Goal: Information Seeking & Learning: Find specific fact

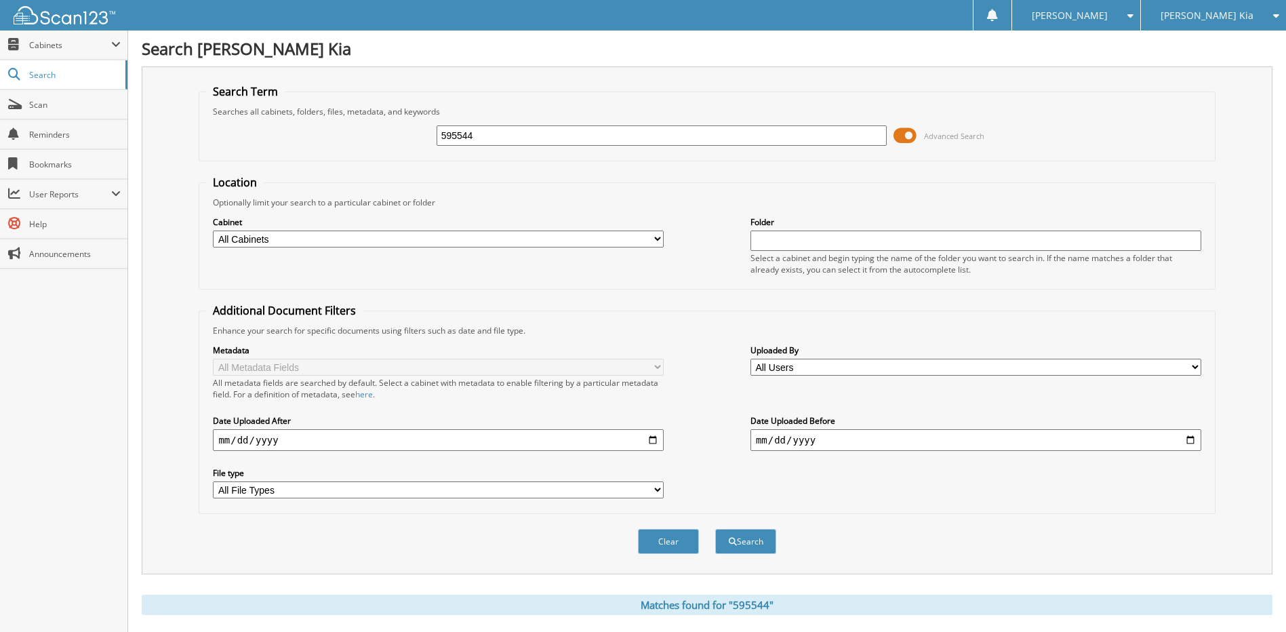
drag, startPoint x: 475, startPoint y: 139, endPoint x: 400, endPoint y: 140, distance: 75.3
click at [396, 141] on div "595544 Advanced Search" at bounding box center [706, 135] width 1001 height 37
type input "145.79"
click at [715, 529] on button "Search" at bounding box center [745, 541] width 61 height 25
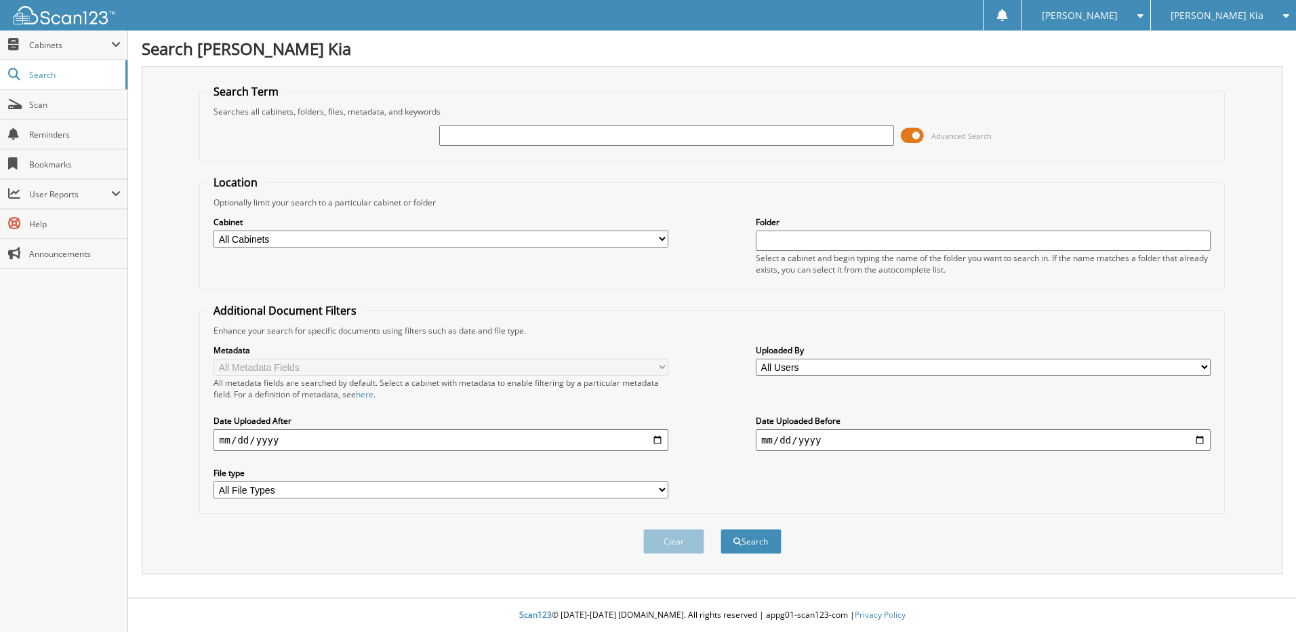
drag, startPoint x: 463, startPoint y: 136, endPoint x: 521, endPoint y: 125, distance: 59.3
click at [464, 136] on input "text" at bounding box center [666, 135] width 455 height 20
type input "137295"
click at [721, 529] on button "Search" at bounding box center [751, 541] width 61 height 25
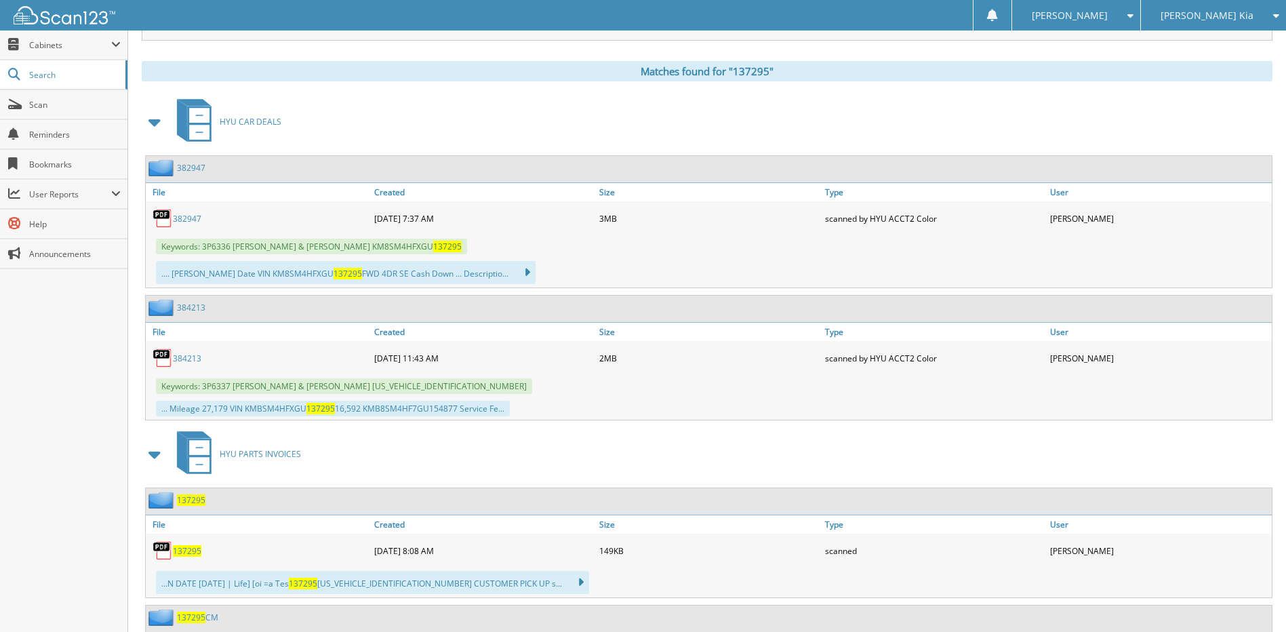
scroll to position [542, 0]
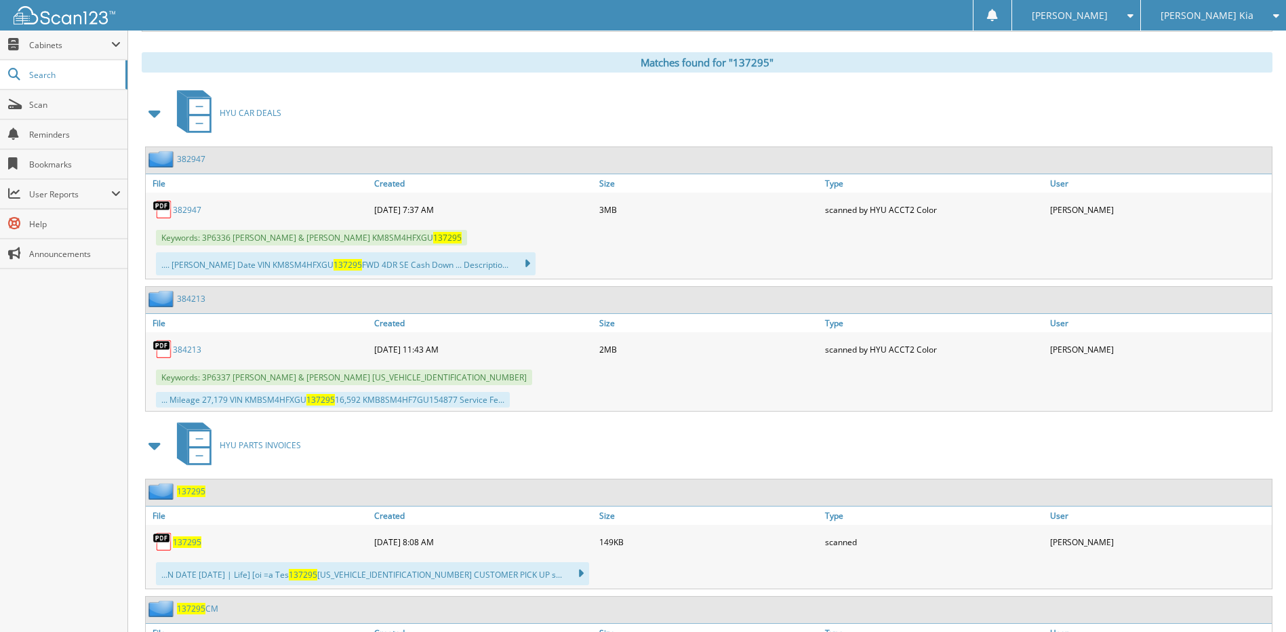
click at [155, 111] on span at bounding box center [155, 113] width 19 height 24
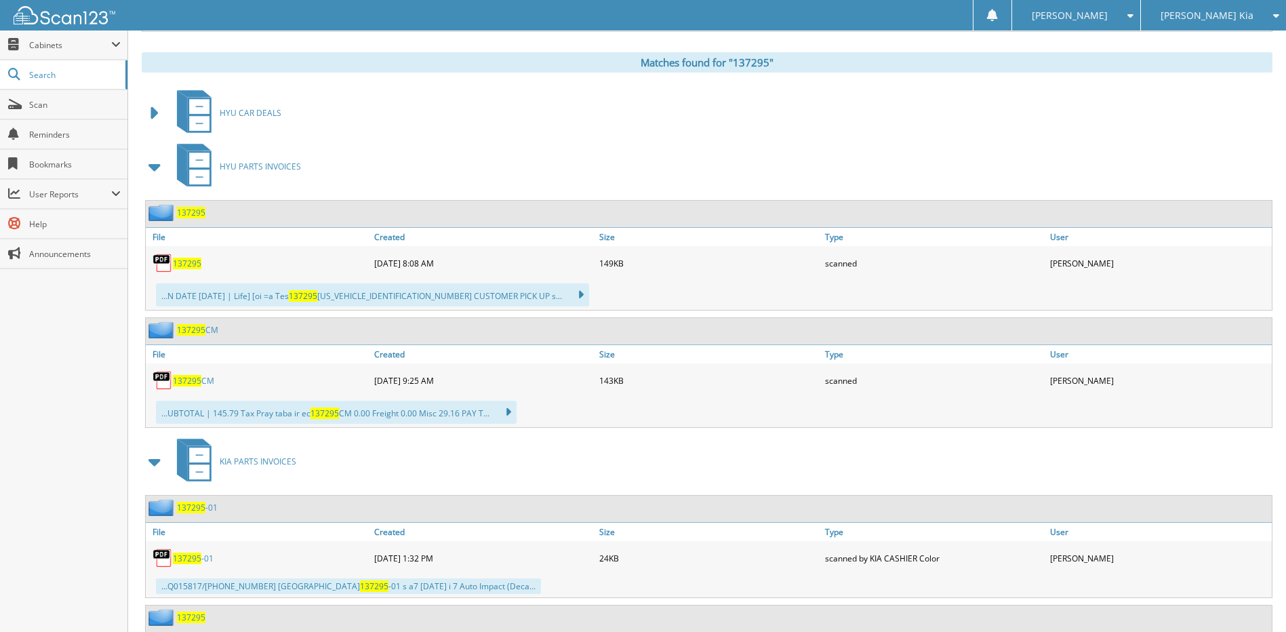
click at [188, 262] on span "137295" at bounding box center [187, 264] width 28 height 12
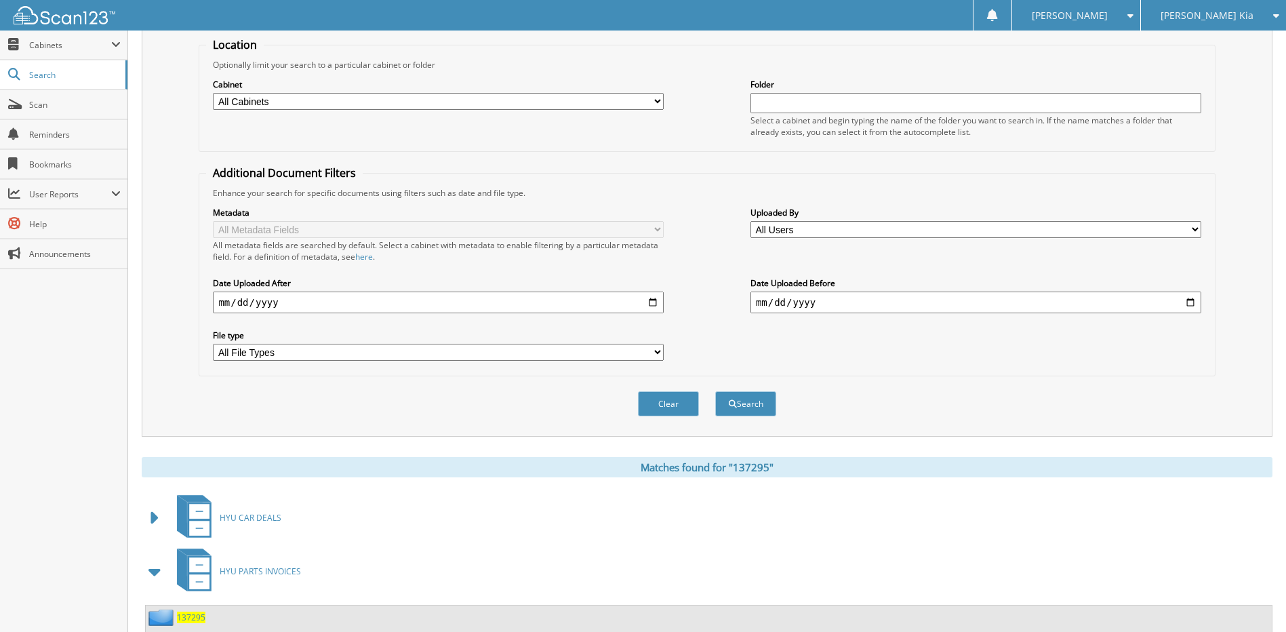
scroll to position [0, 0]
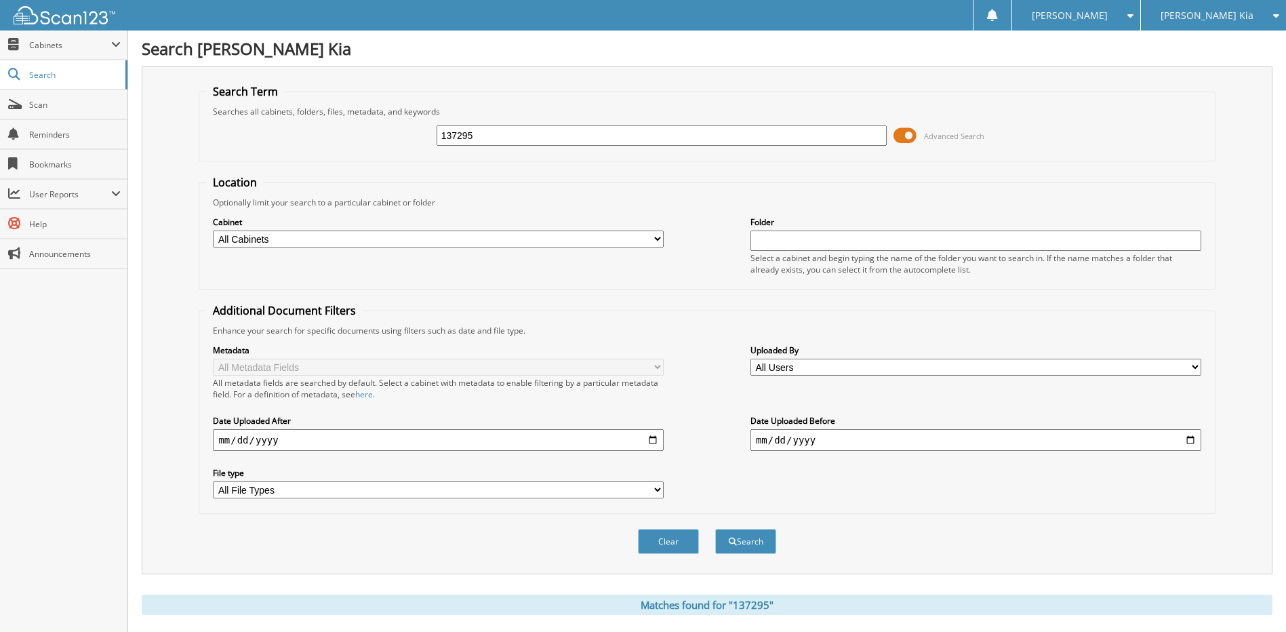
drag, startPoint x: 544, startPoint y: 138, endPoint x: 389, endPoint y: 140, distance: 155.3
click at [389, 140] on div "137295 Advanced Search" at bounding box center [706, 135] width 1001 height 37
click at [547, 138] on input "137295" at bounding box center [662, 135] width 451 height 20
type input "133469"
click at [715, 529] on button "Search" at bounding box center [745, 541] width 61 height 25
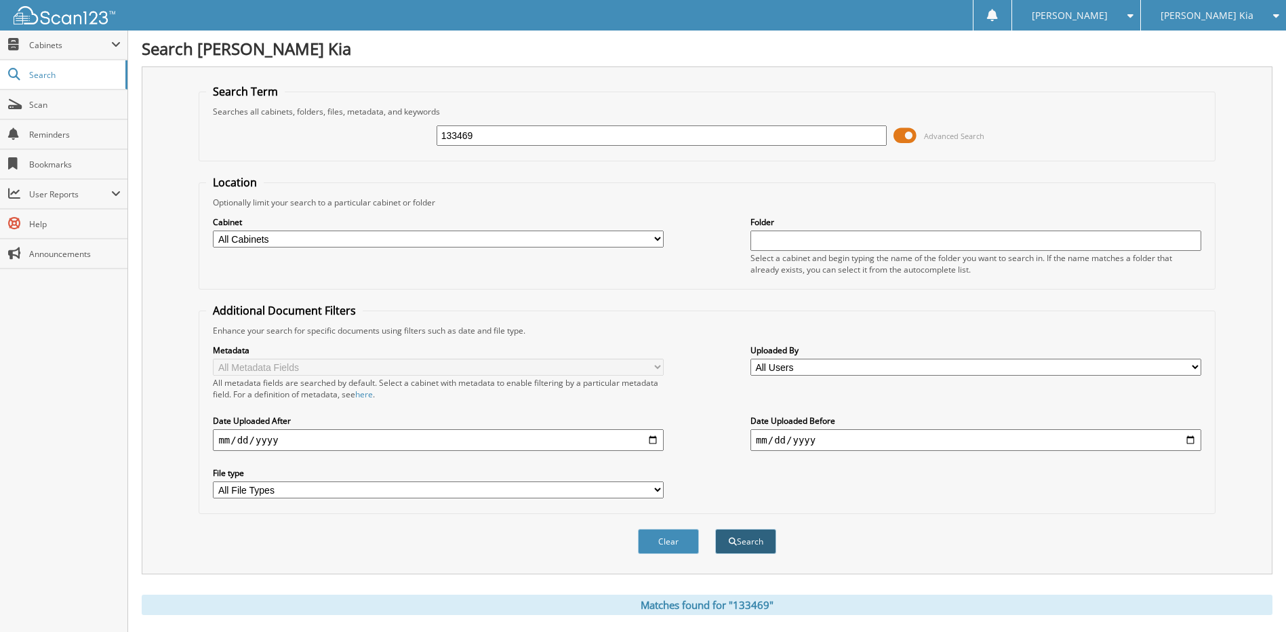
click at [749, 544] on button "Search" at bounding box center [745, 541] width 61 height 25
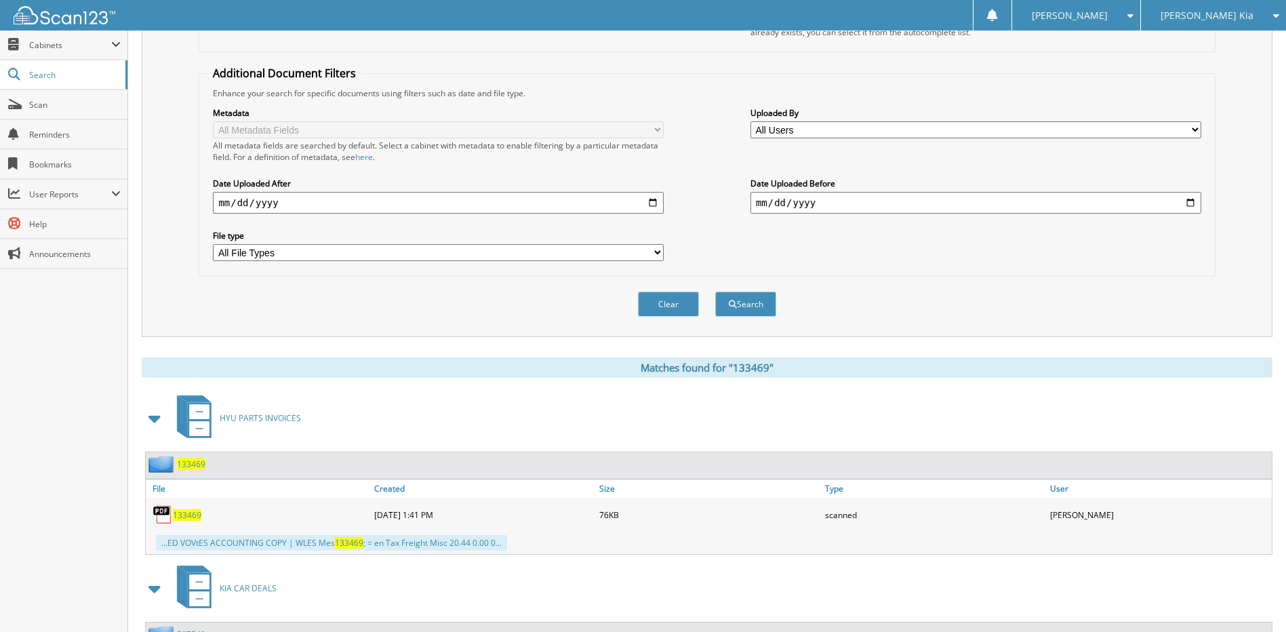
scroll to position [339, 0]
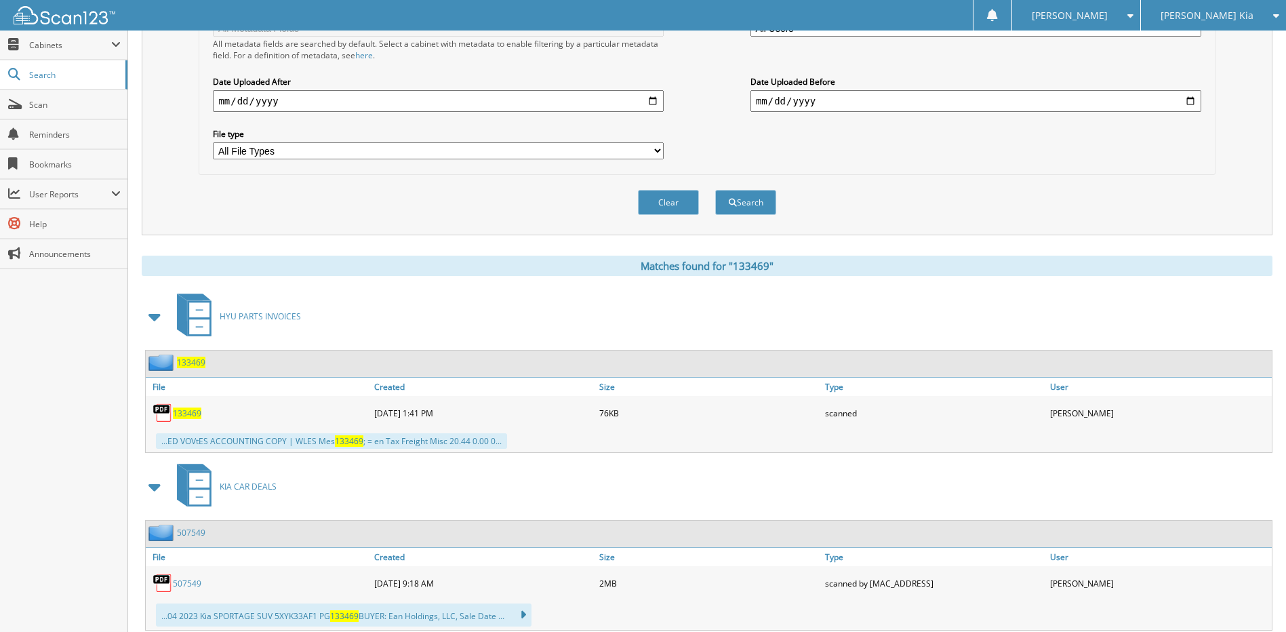
click at [191, 414] on span "133469" at bounding box center [187, 413] width 28 height 12
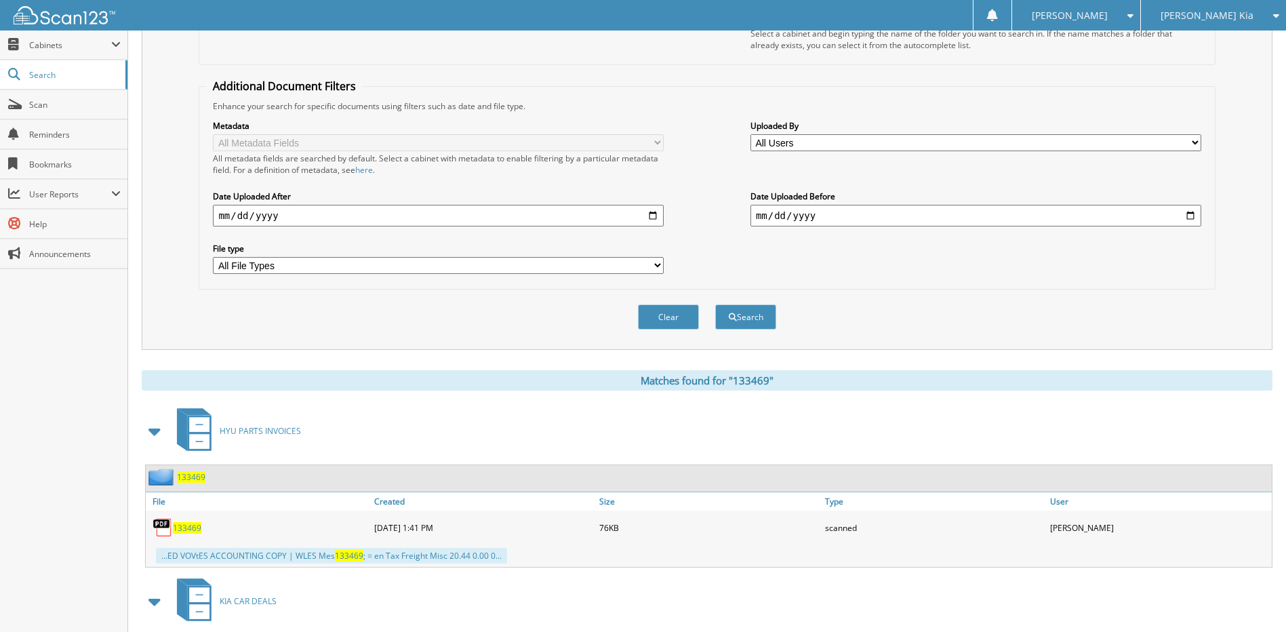
scroll to position [0, 0]
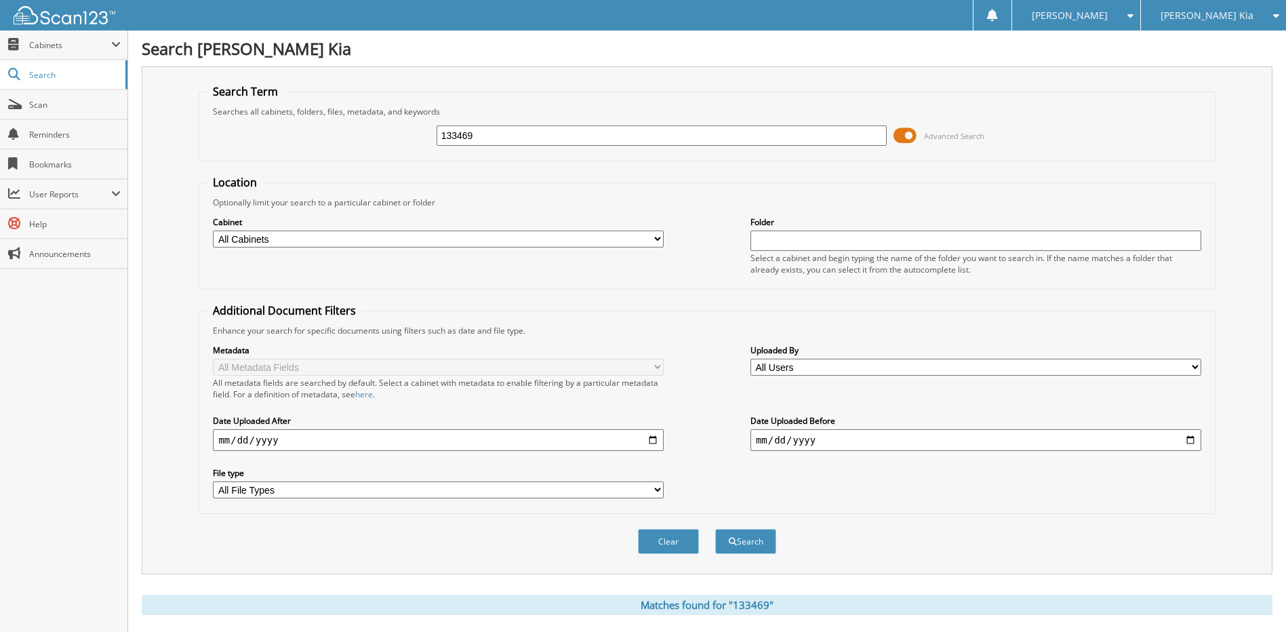
drag, startPoint x: 530, startPoint y: 132, endPoint x: 319, endPoint y: 136, distance: 211.6
click at [329, 142] on div "133469 Advanced Search" at bounding box center [706, 135] width 1001 height 37
type input "180832"
click at [715, 529] on button "Search" at bounding box center [745, 541] width 61 height 25
drag, startPoint x: 492, startPoint y: 132, endPoint x: 403, endPoint y: 134, distance: 88.8
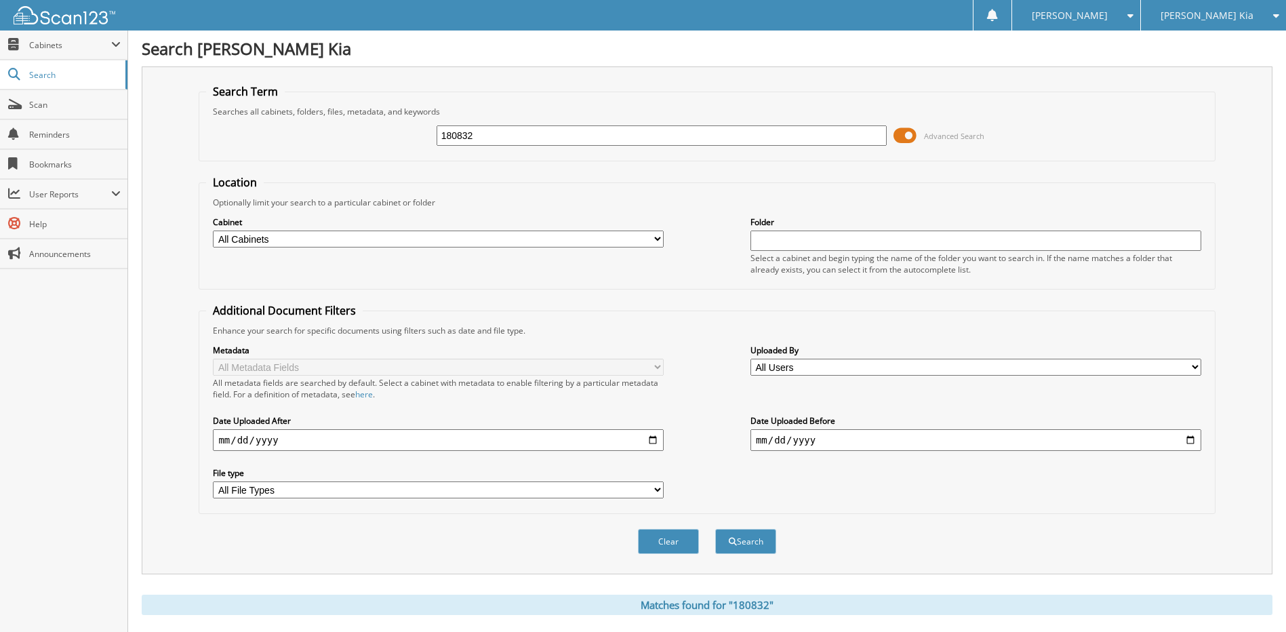
click at [403, 134] on div "180832 Advanced Search" at bounding box center [706, 135] width 1001 height 37
type input "131690"
click at [715, 529] on button "Search" at bounding box center [745, 541] width 61 height 25
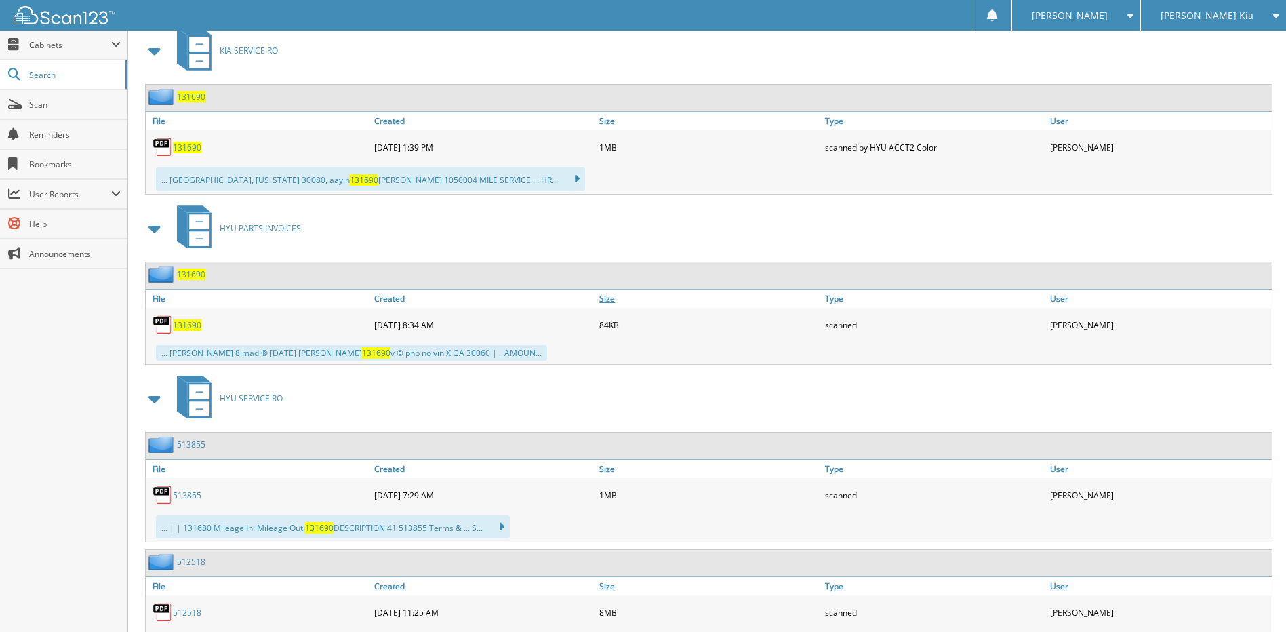
scroll to position [610, 0]
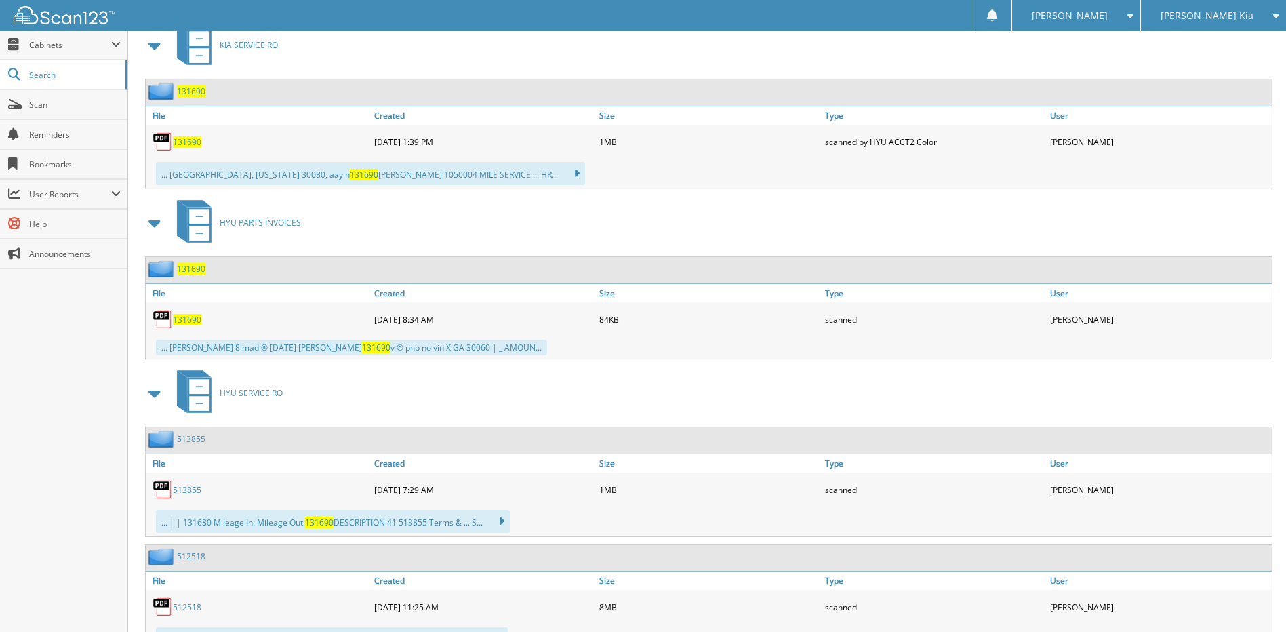
click at [191, 140] on span "131690" at bounding box center [187, 142] width 28 height 12
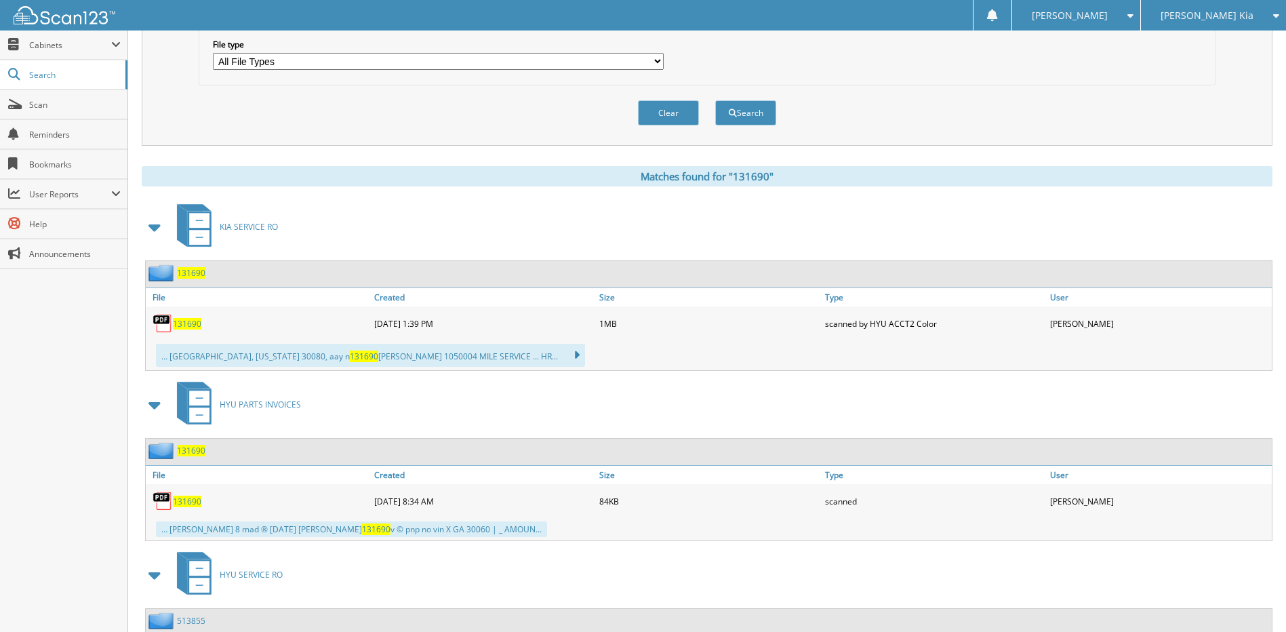
scroll to position [339, 0]
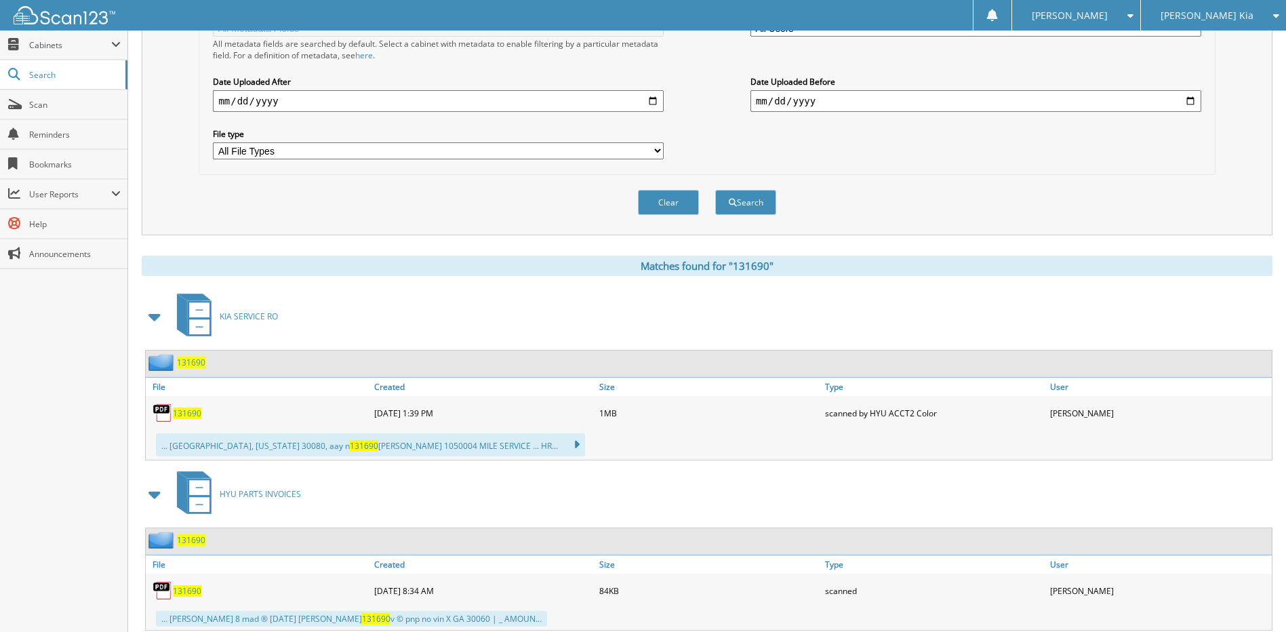
click at [159, 317] on span at bounding box center [155, 316] width 19 height 24
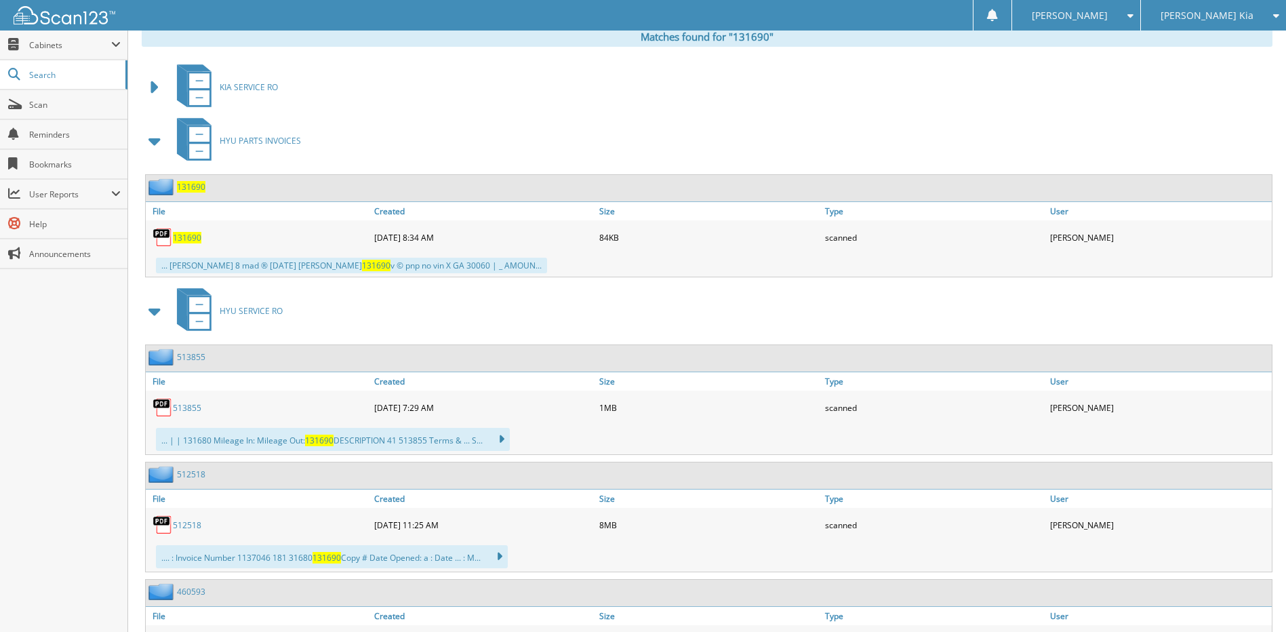
scroll to position [610, 0]
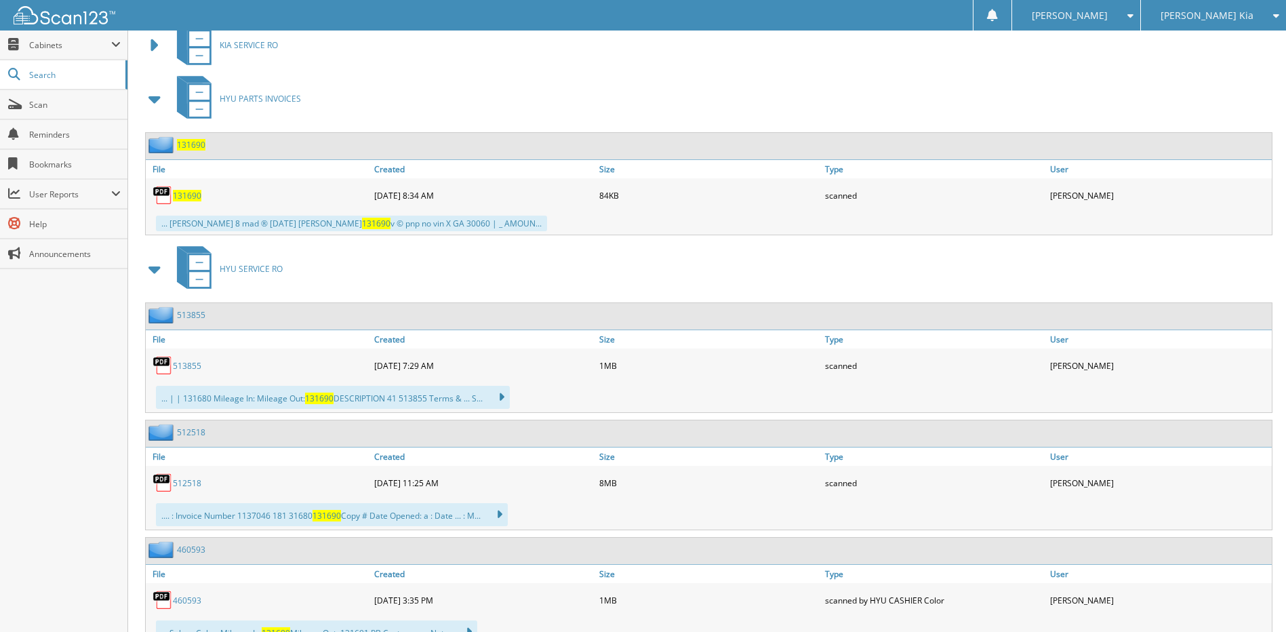
click at [191, 197] on span "131690" at bounding box center [187, 196] width 28 height 12
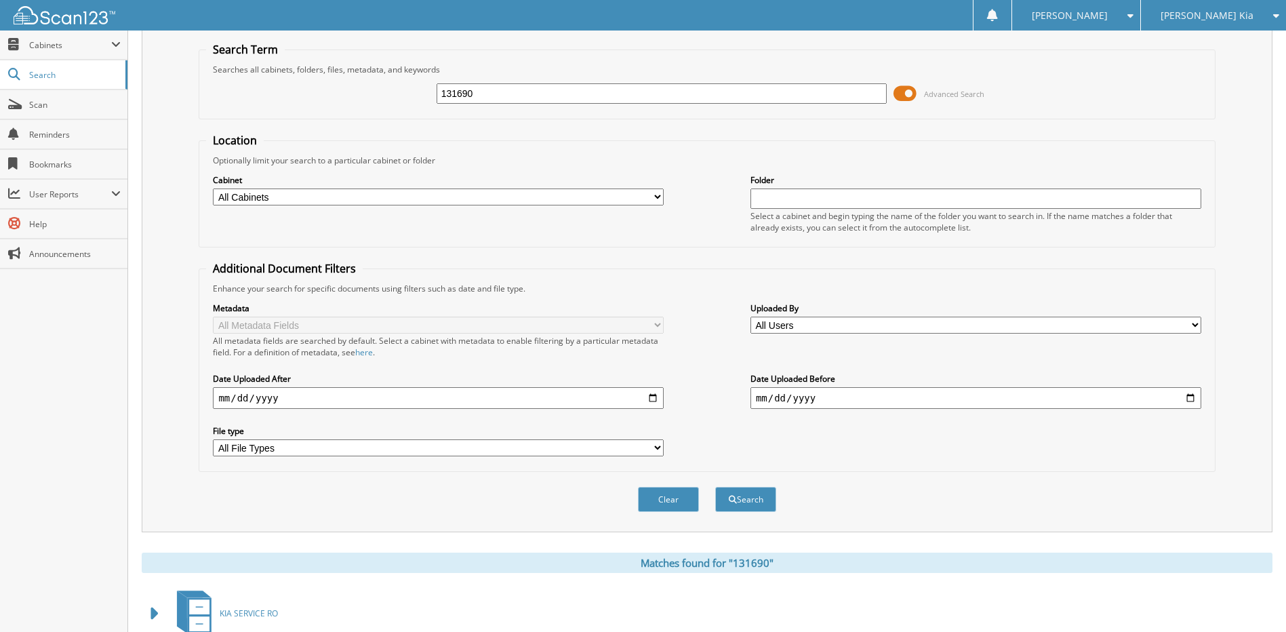
scroll to position [0, 0]
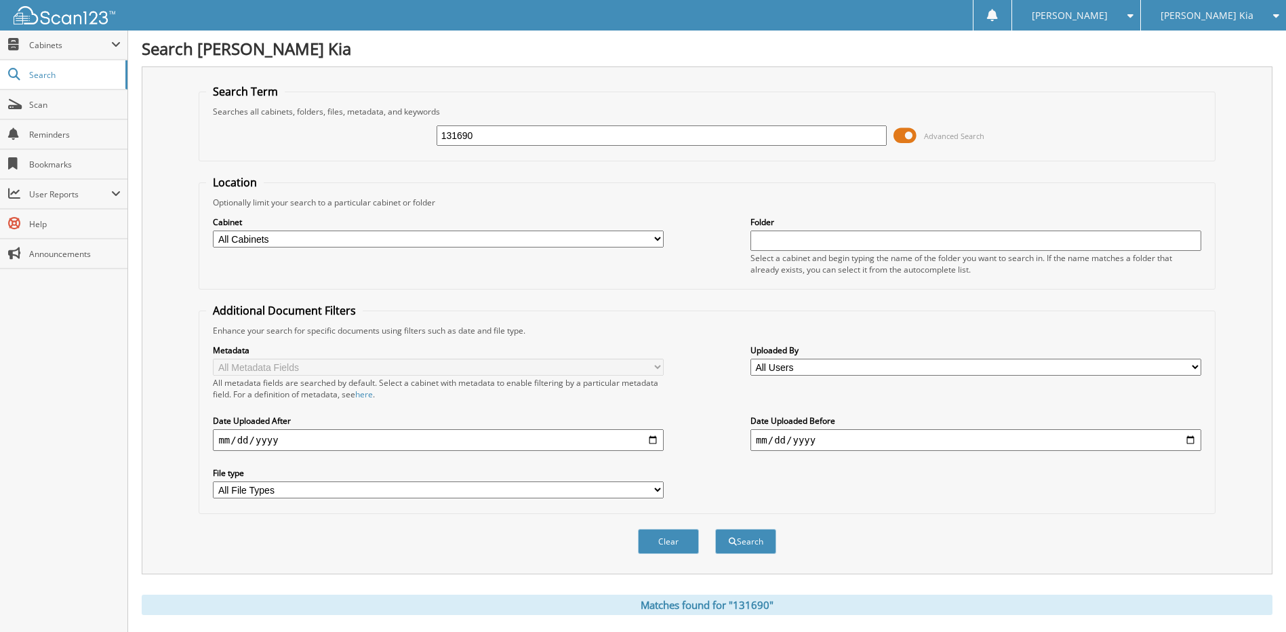
drag, startPoint x: 523, startPoint y: 144, endPoint x: 357, endPoint y: 148, distance: 166.2
click at [357, 148] on div "131690 Advanced Search" at bounding box center [706, 135] width 1001 height 37
type input "137483"
click at [715, 529] on button "Search" at bounding box center [745, 541] width 61 height 25
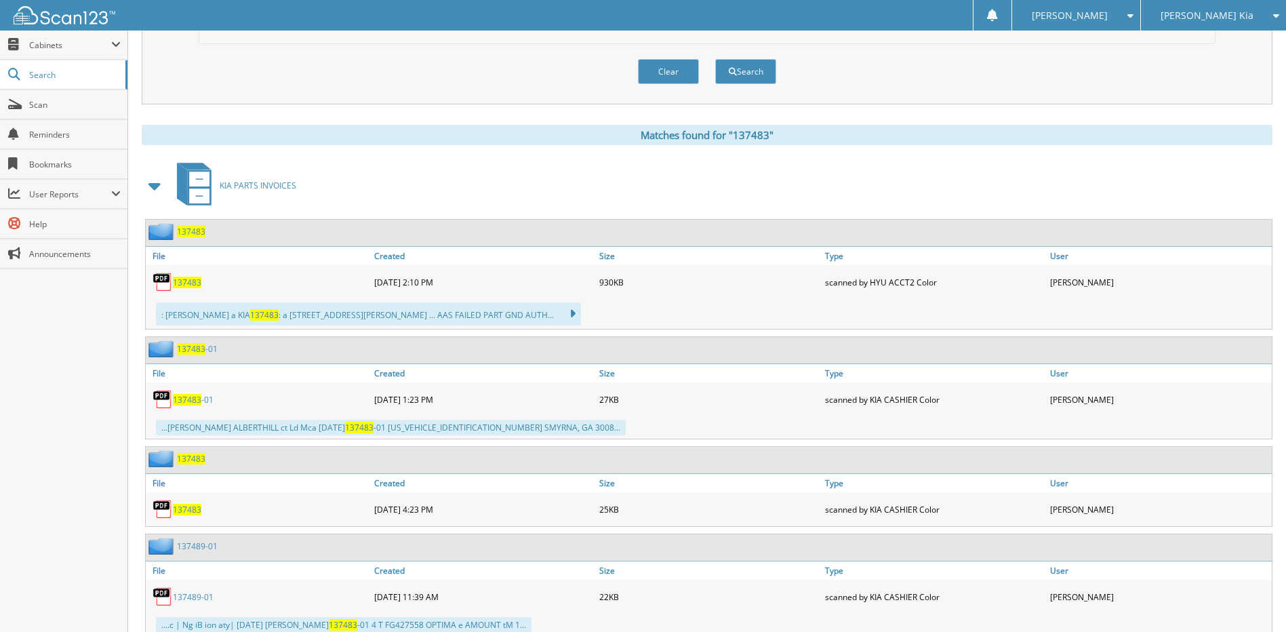
scroll to position [475, 0]
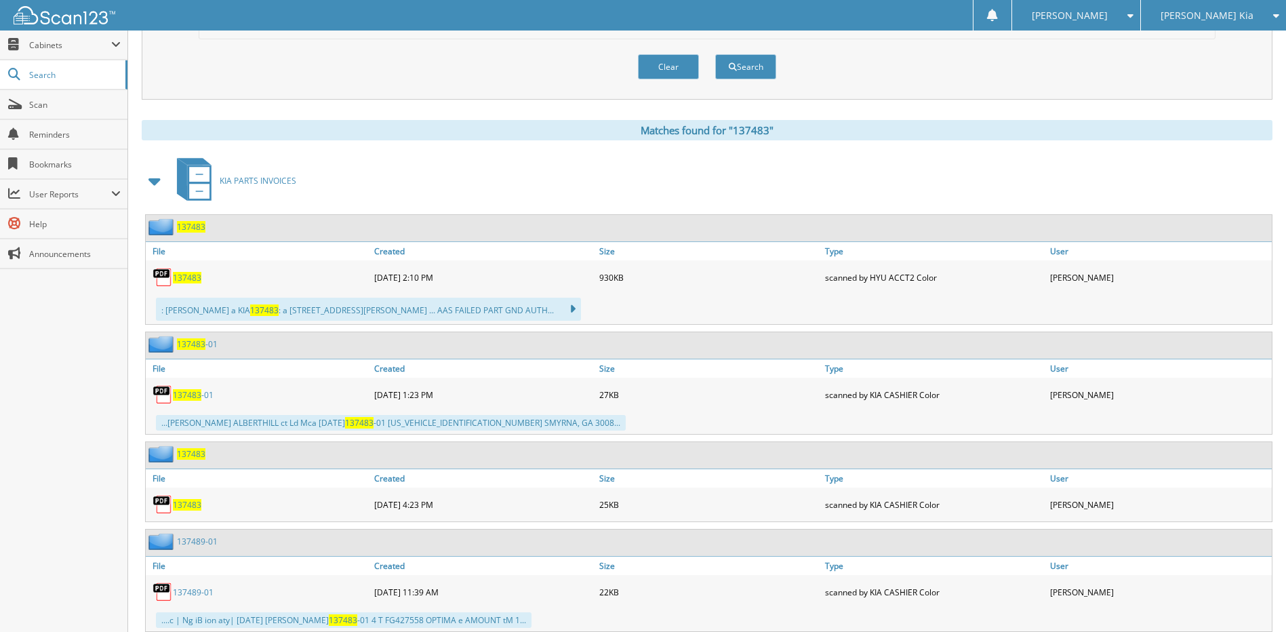
click at [154, 182] on span at bounding box center [155, 181] width 19 height 24
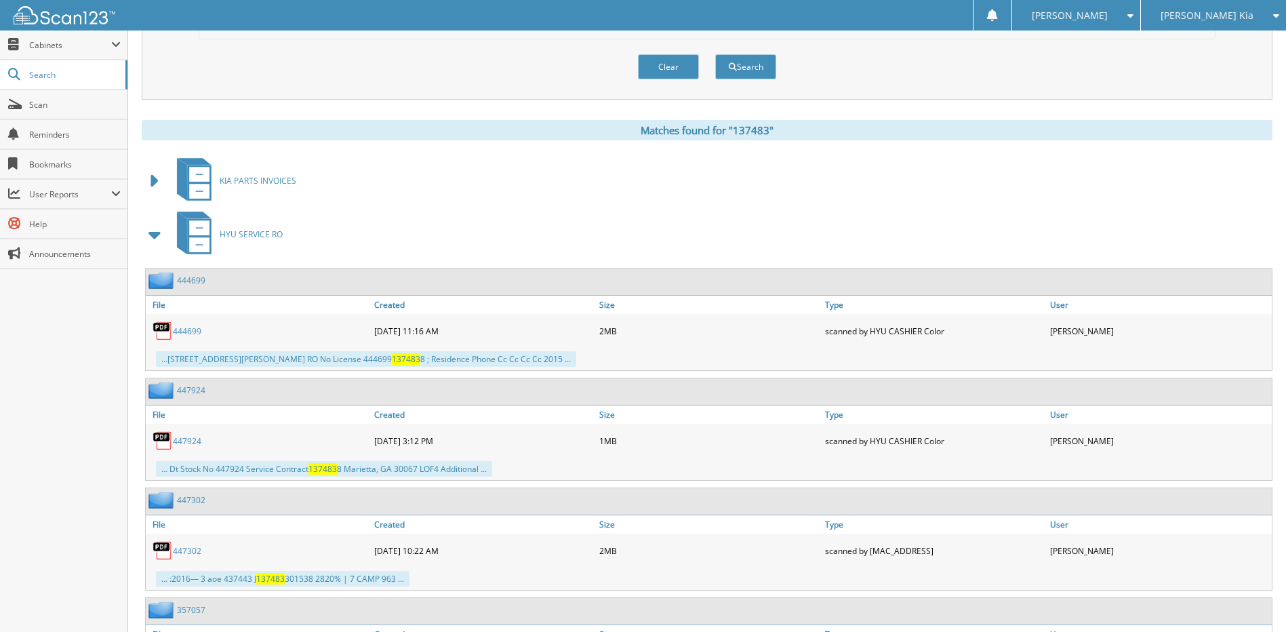
click at [156, 231] on span at bounding box center [155, 234] width 19 height 24
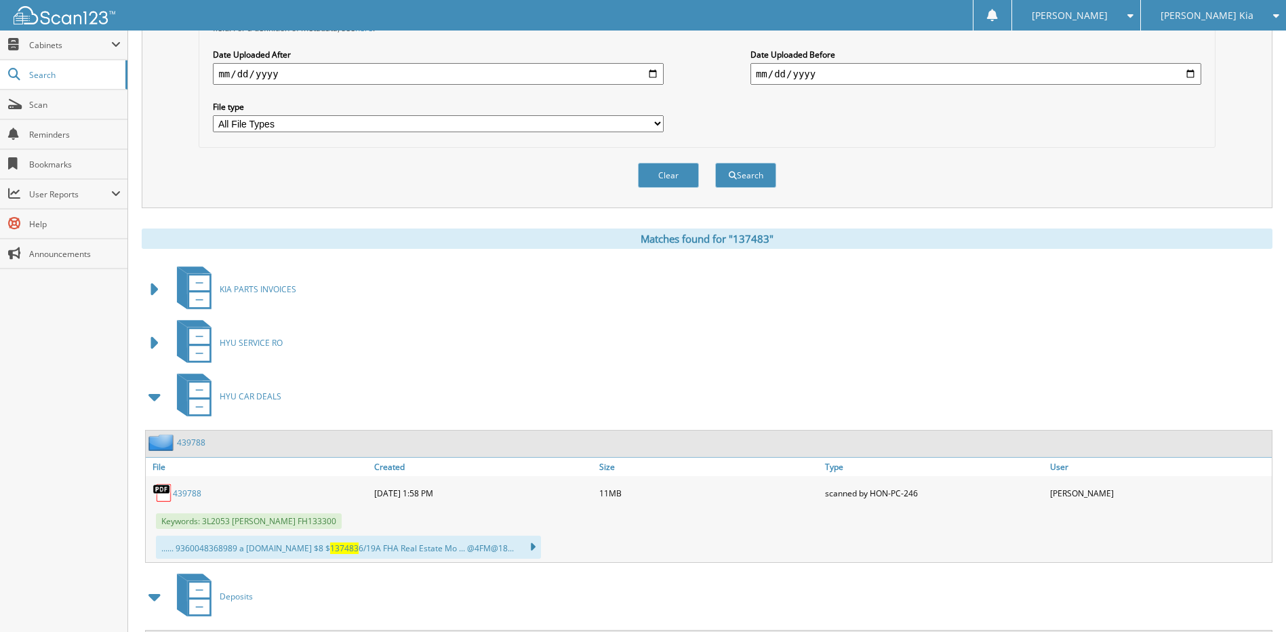
scroll to position [328, 0]
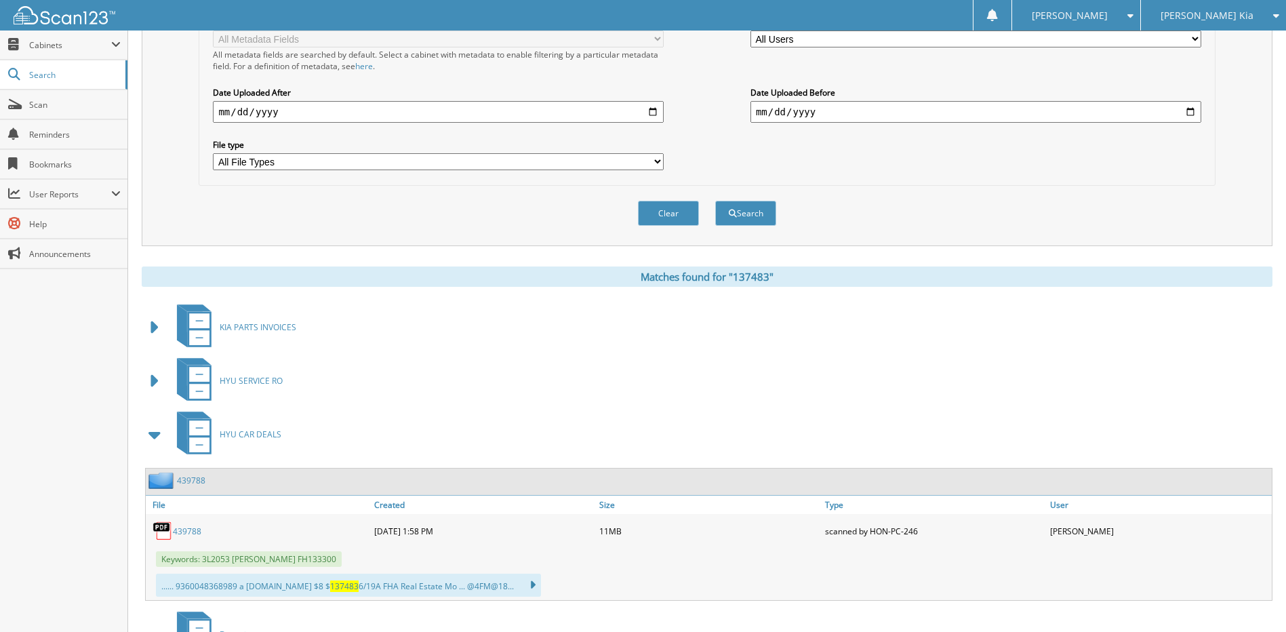
click at [161, 436] on span at bounding box center [155, 434] width 19 height 24
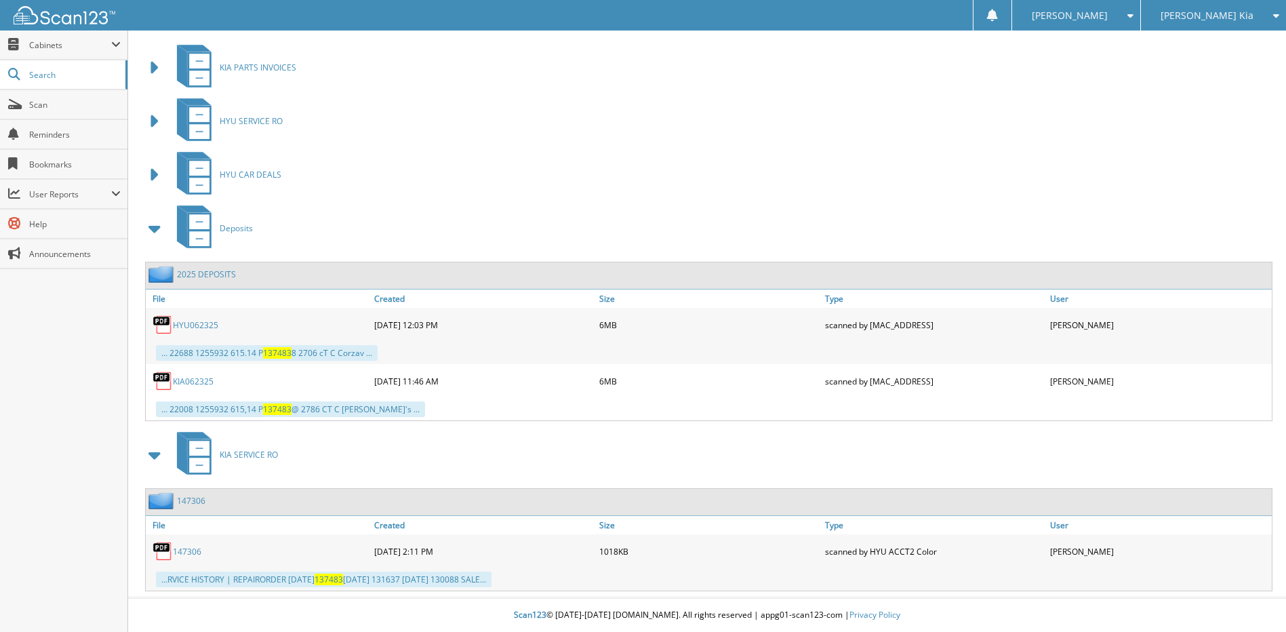
click at [157, 228] on span at bounding box center [155, 228] width 19 height 24
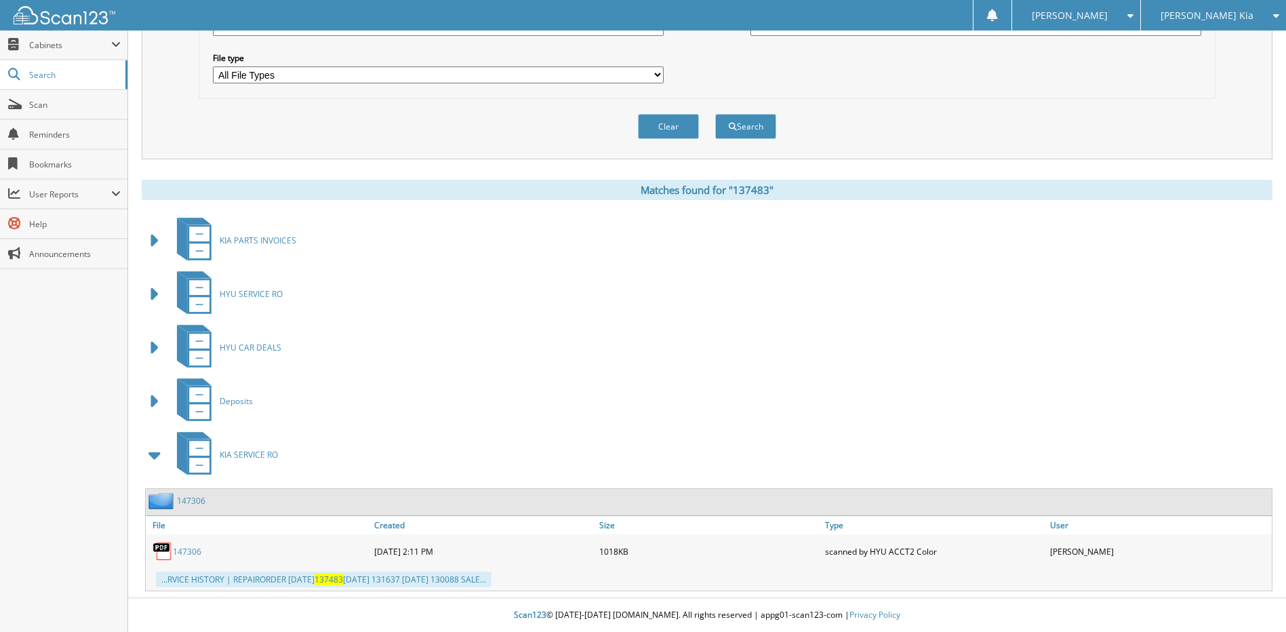
scroll to position [416, 0]
click at [156, 461] on span at bounding box center [155, 455] width 19 height 24
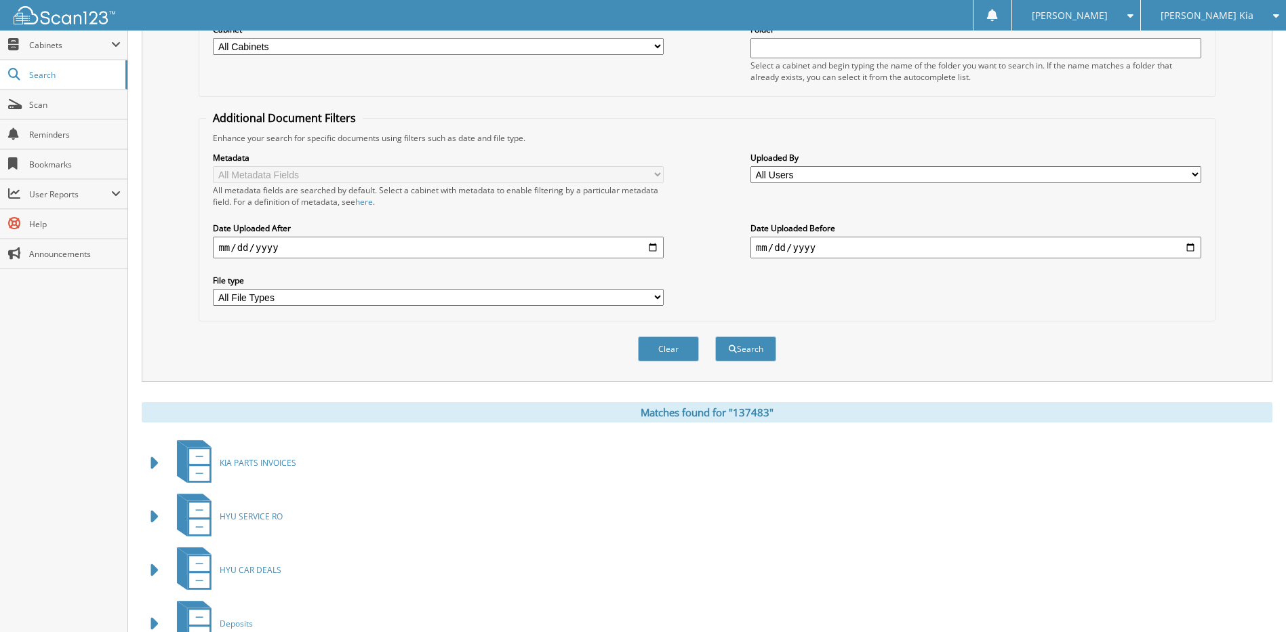
scroll to position [0, 0]
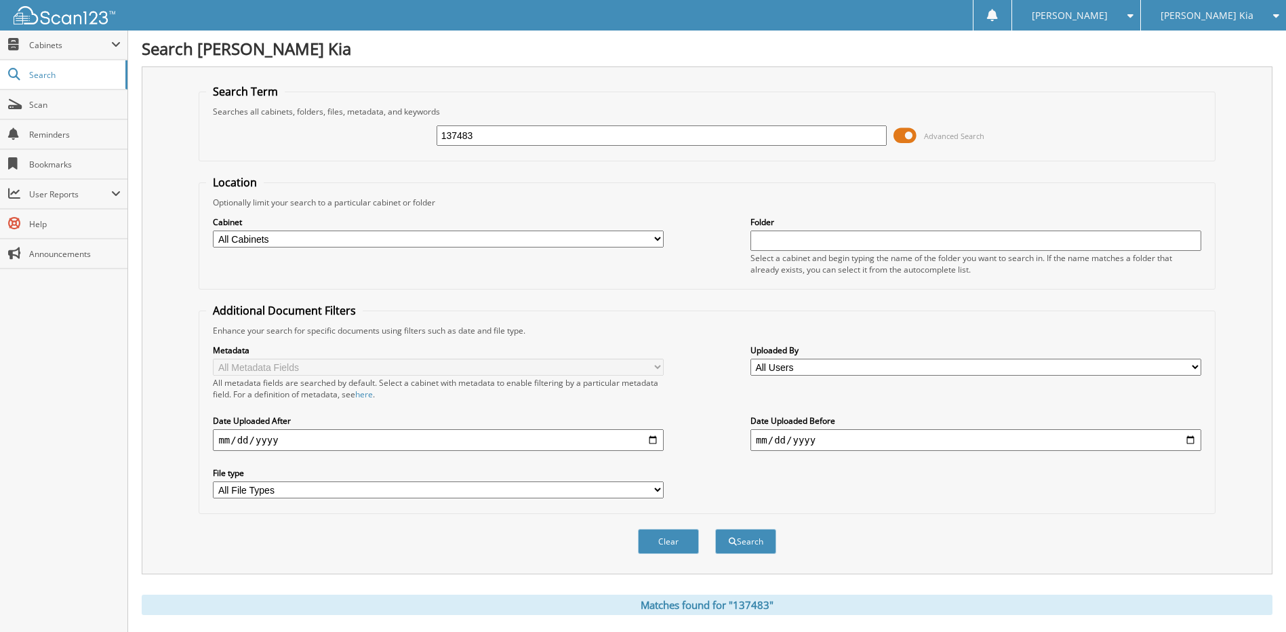
drag, startPoint x: 513, startPoint y: 139, endPoint x: 424, endPoint y: 132, distance: 89.1
click at [424, 132] on div "137483 Advanced Search" at bounding box center [706, 135] width 1001 height 37
type input "137393"
click at [715, 529] on button "Search" at bounding box center [745, 541] width 61 height 25
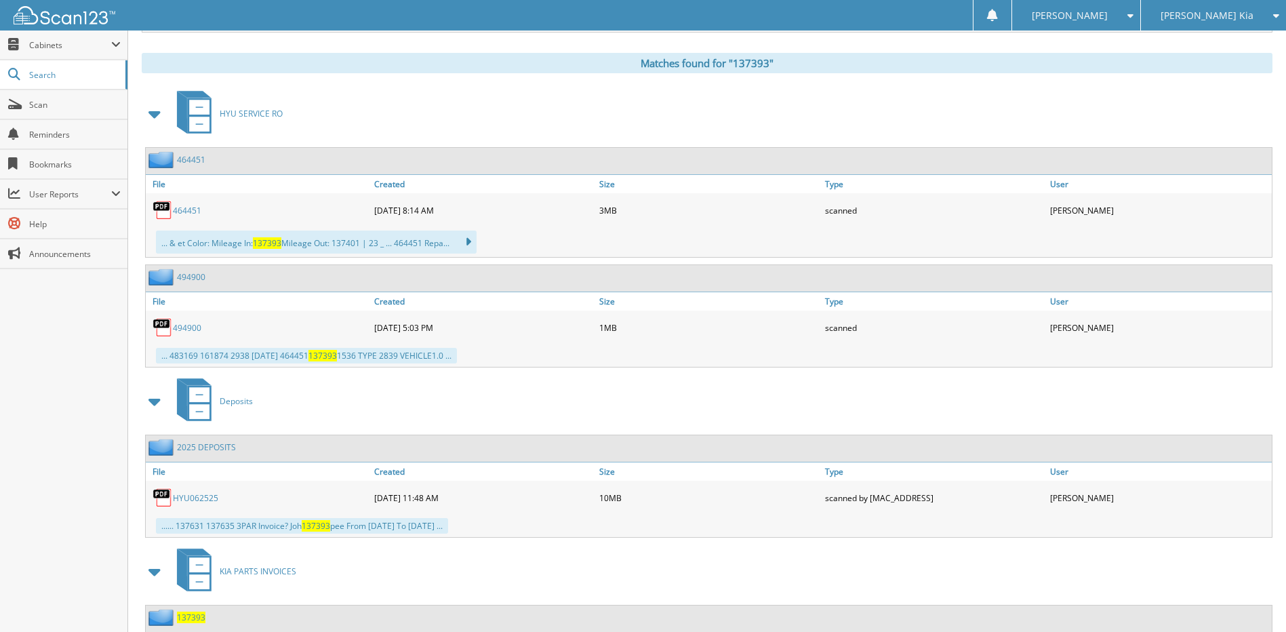
scroll to position [542, 0]
click at [158, 115] on span at bounding box center [155, 113] width 19 height 24
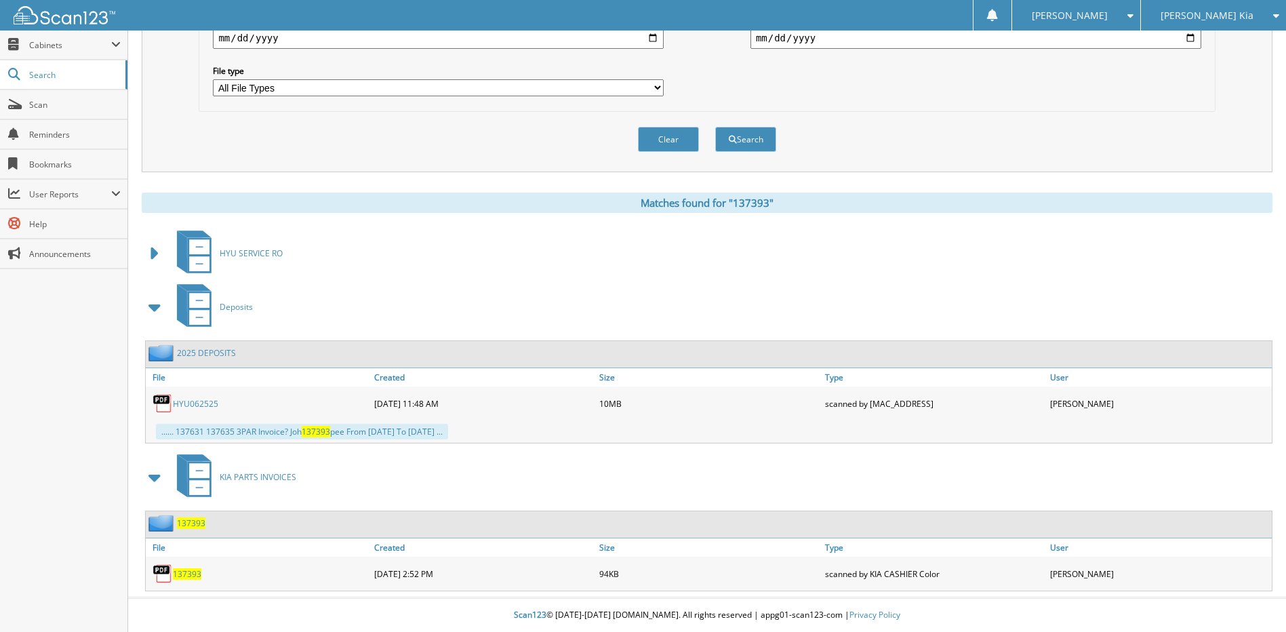
click at [165, 305] on span at bounding box center [155, 307] width 27 height 33
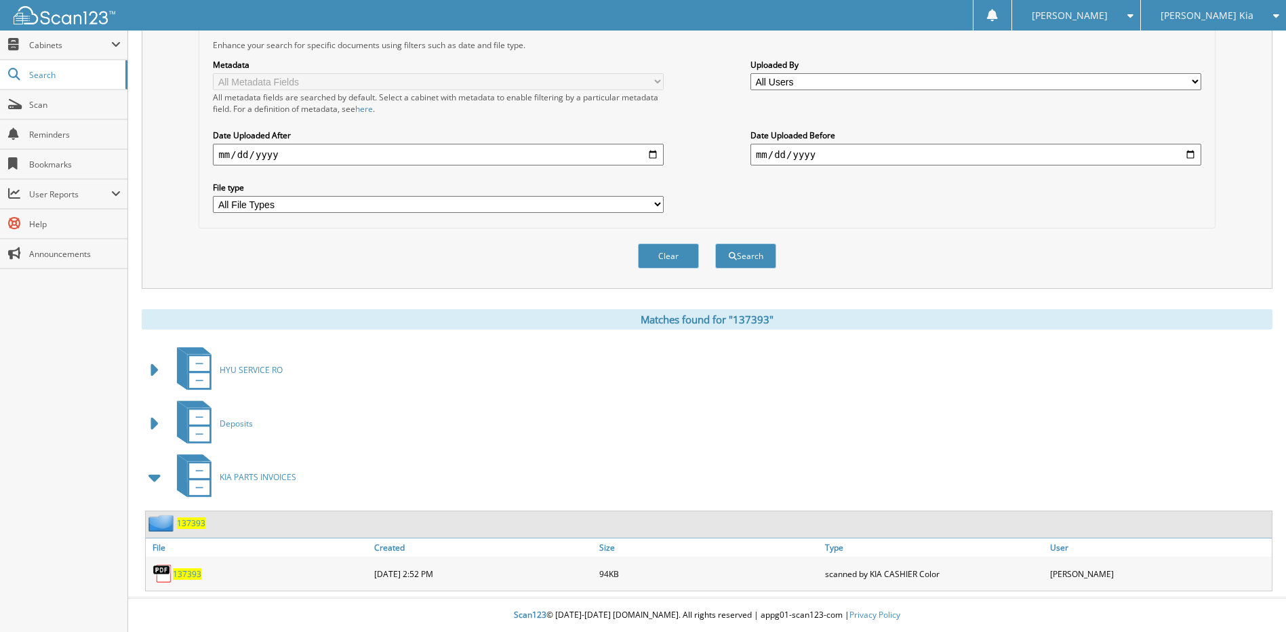
click at [167, 477] on span at bounding box center [155, 477] width 27 height 33
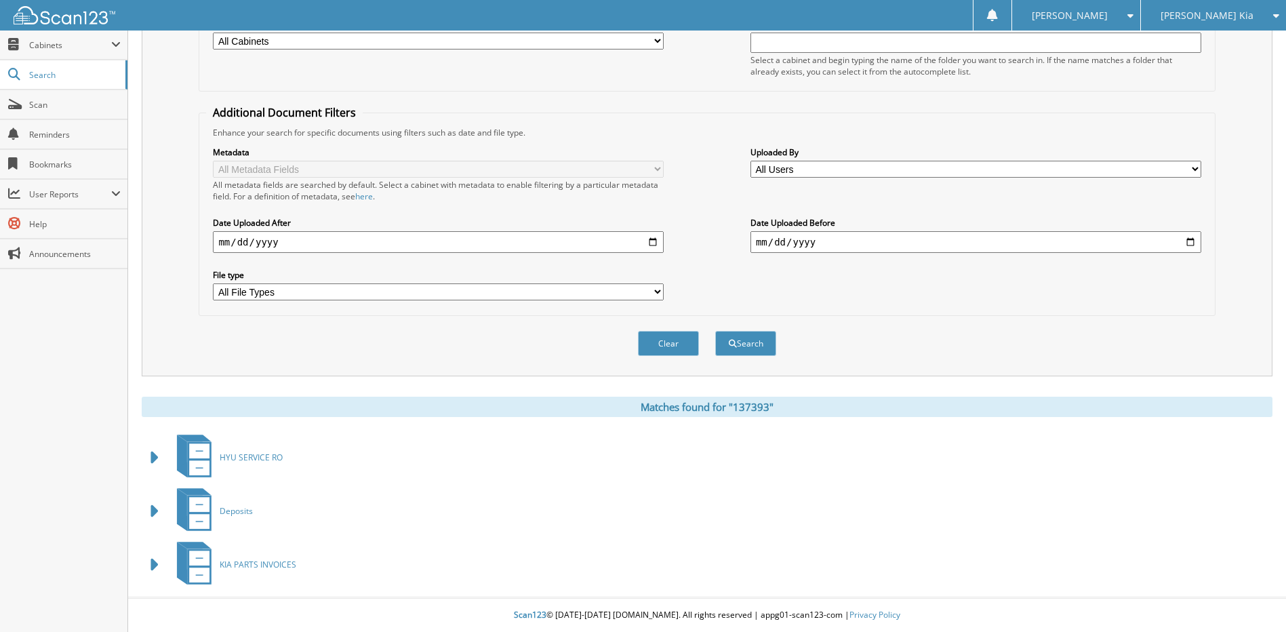
scroll to position [199, 0]
